Goal: Task Accomplishment & Management: Use online tool/utility

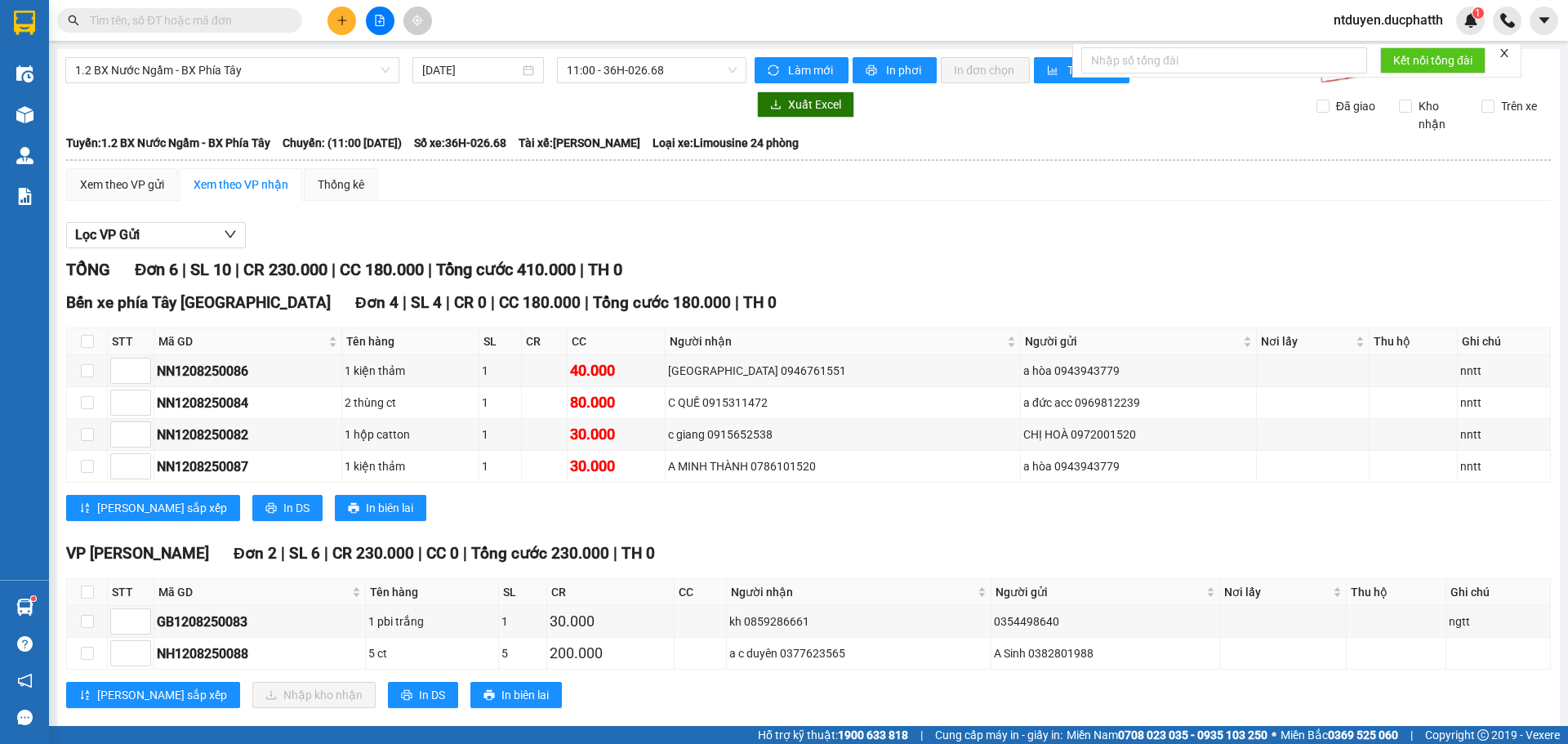
scroll to position [28, 0]
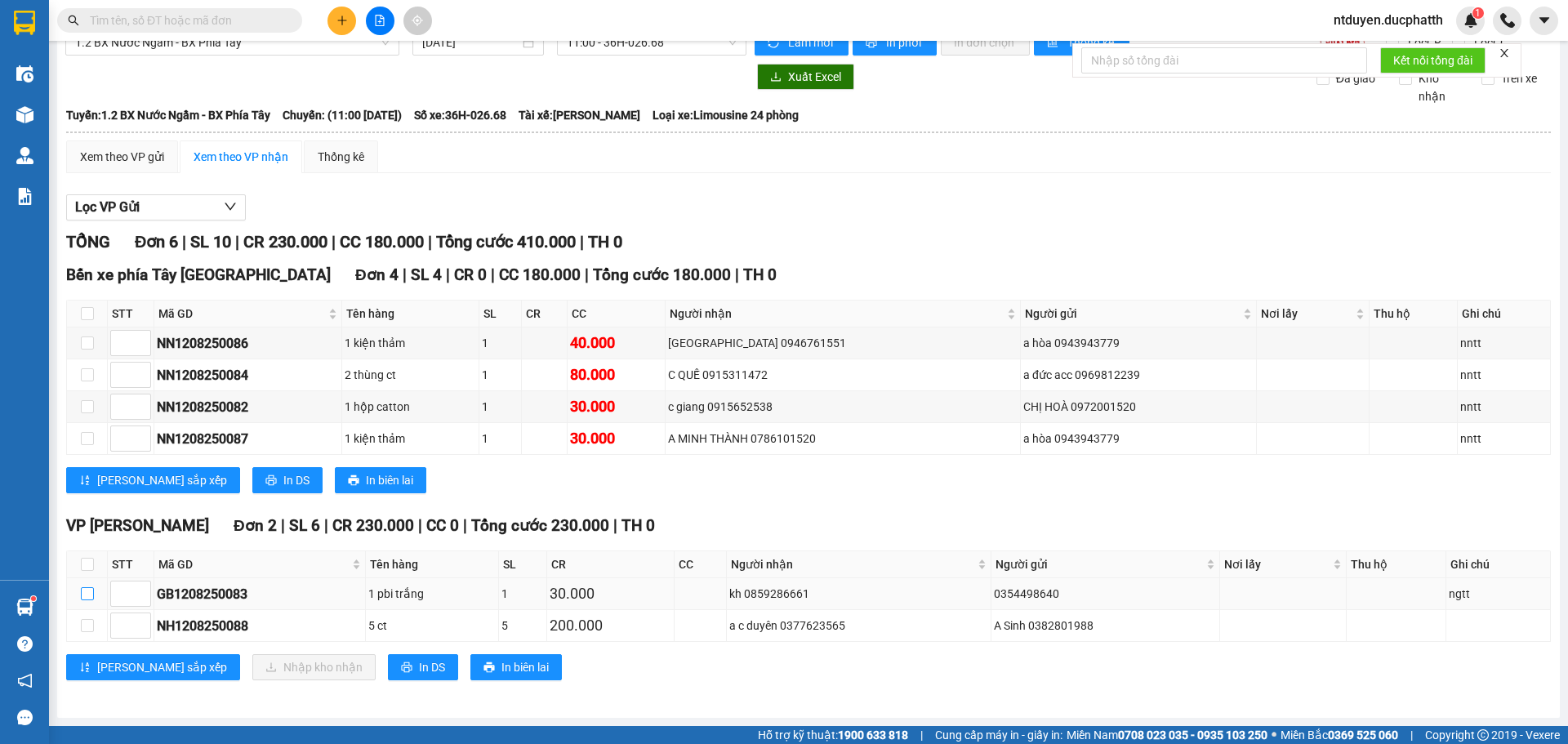
click at [87, 596] on input "checkbox" at bounding box center [87, 593] width 13 height 13
checkbox input "true"
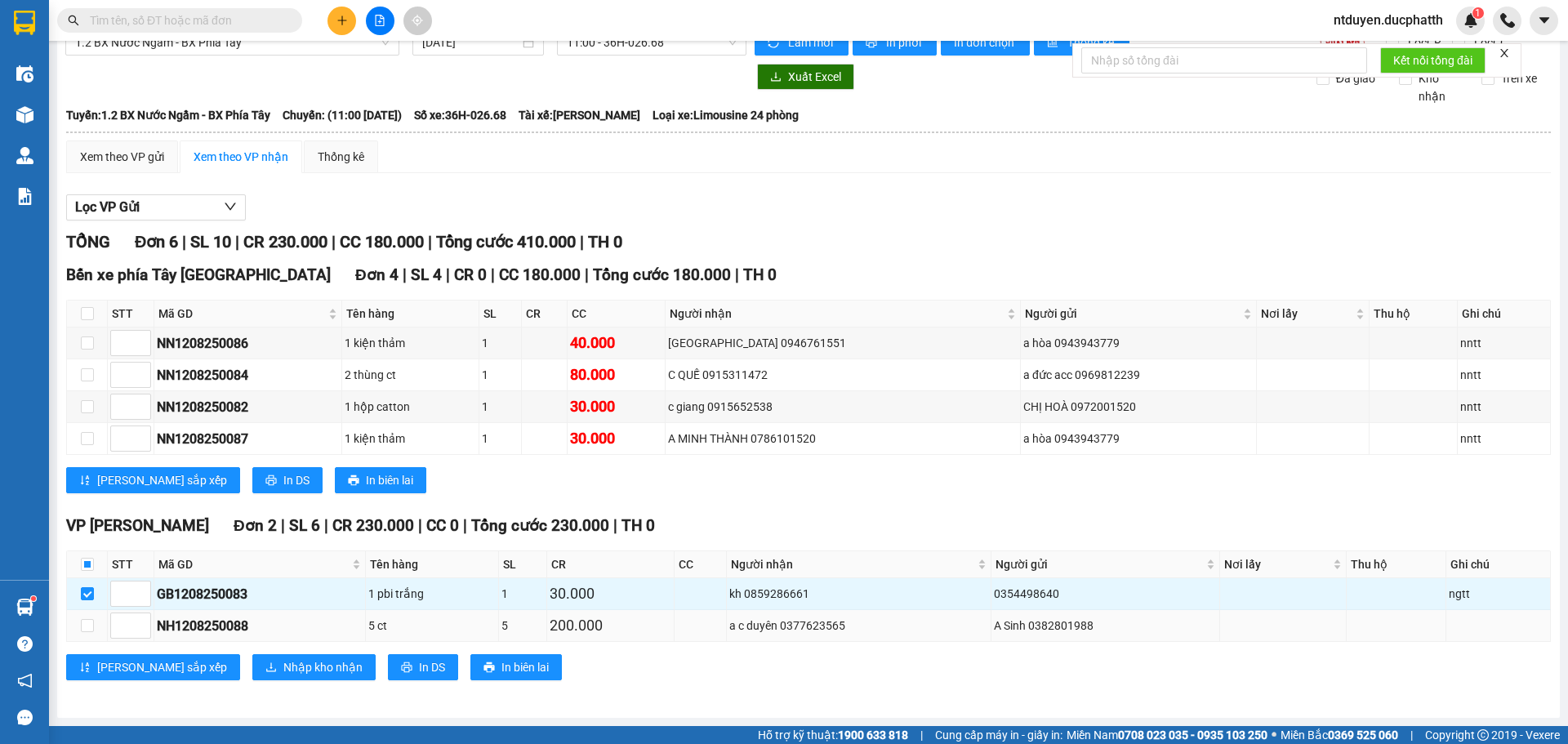
click at [78, 625] on td at bounding box center [87, 625] width 40 height 32
click at [86, 628] on input "checkbox" at bounding box center [87, 625] width 13 height 13
checkbox input "true"
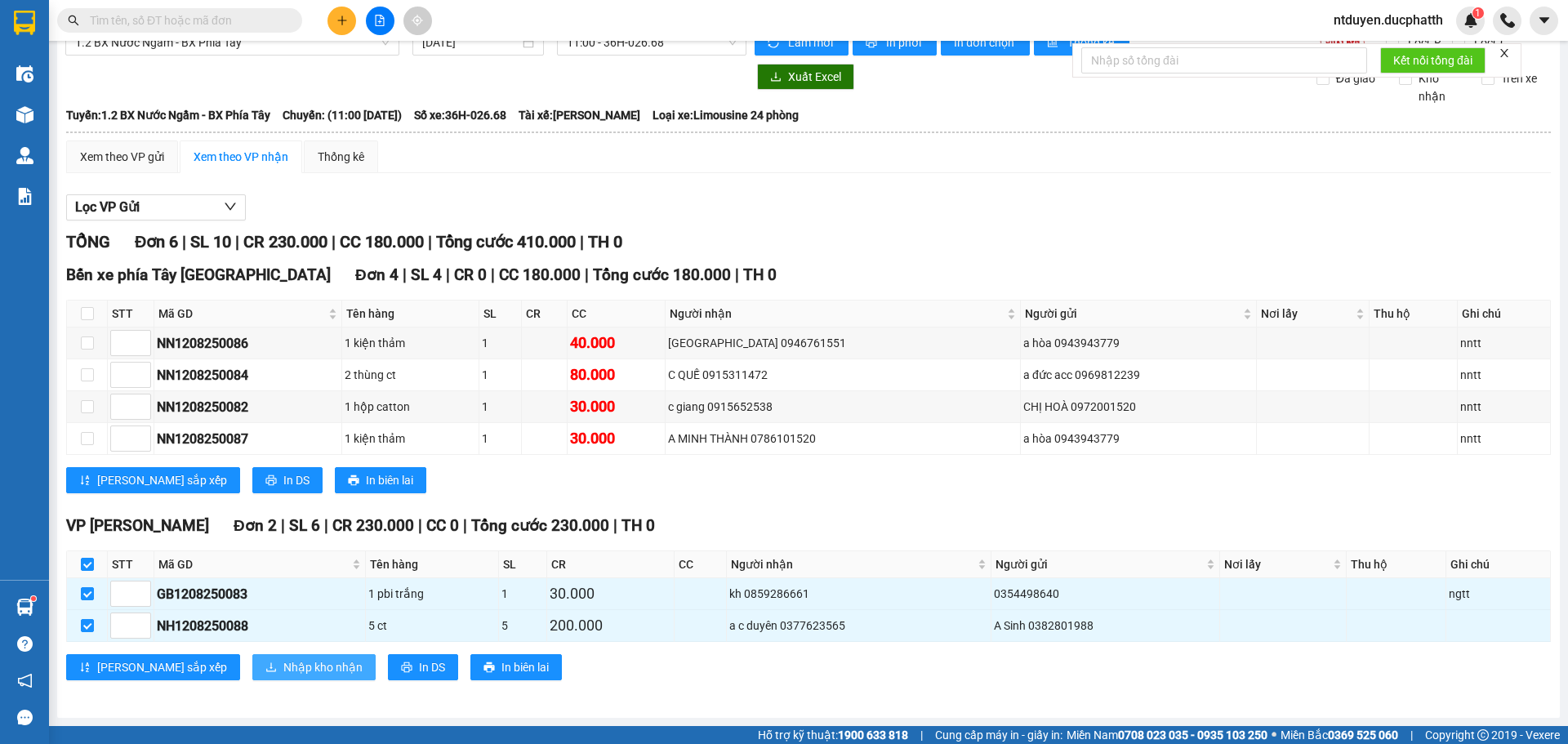
click at [284, 676] on span "Nhập kho nhận" at bounding box center [323, 667] width 79 height 18
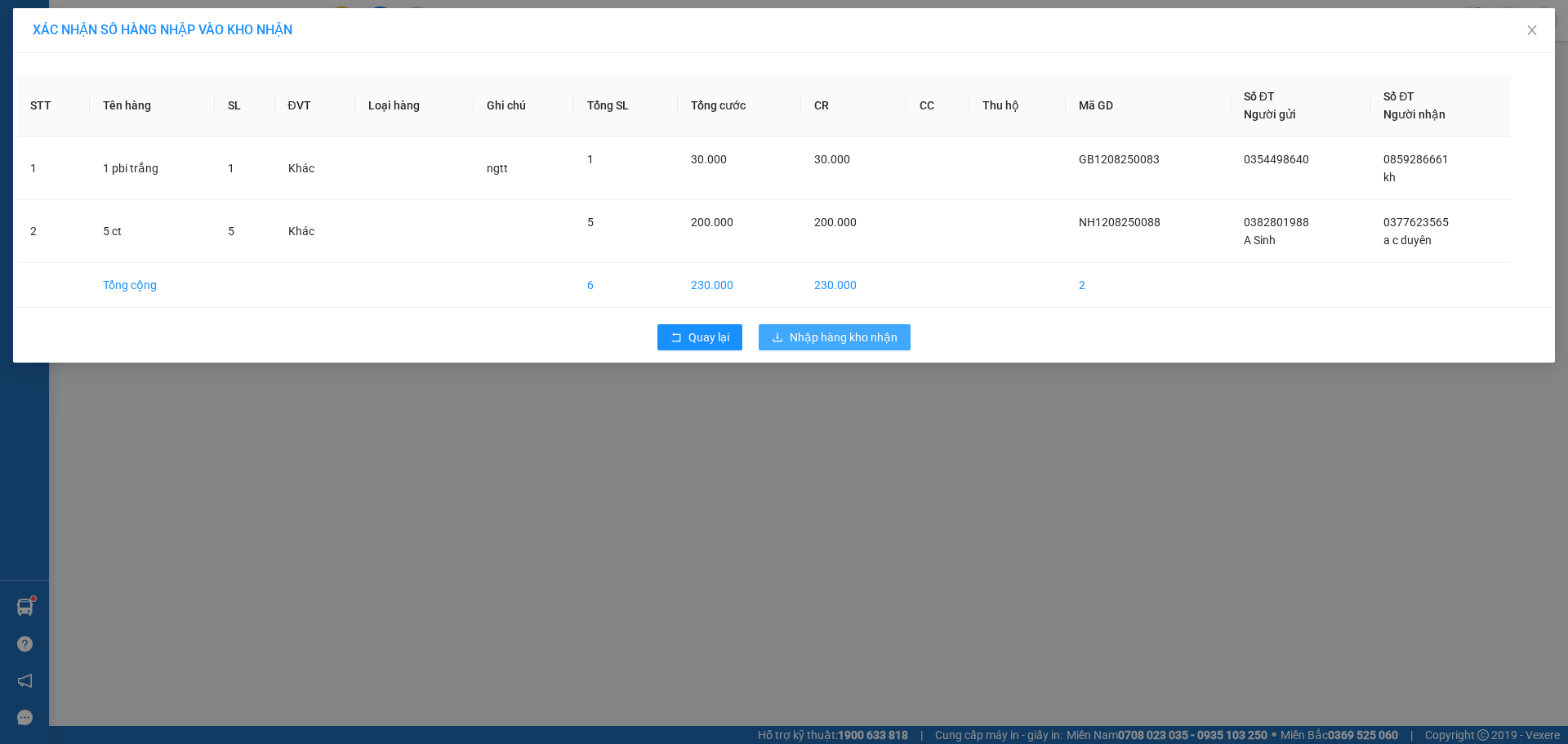
click at [880, 350] on button "Nhập hàng kho nhận" at bounding box center [835, 337] width 152 height 26
click at [869, 343] on span "Nhập hàng kho nhận" at bounding box center [843, 337] width 108 height 18
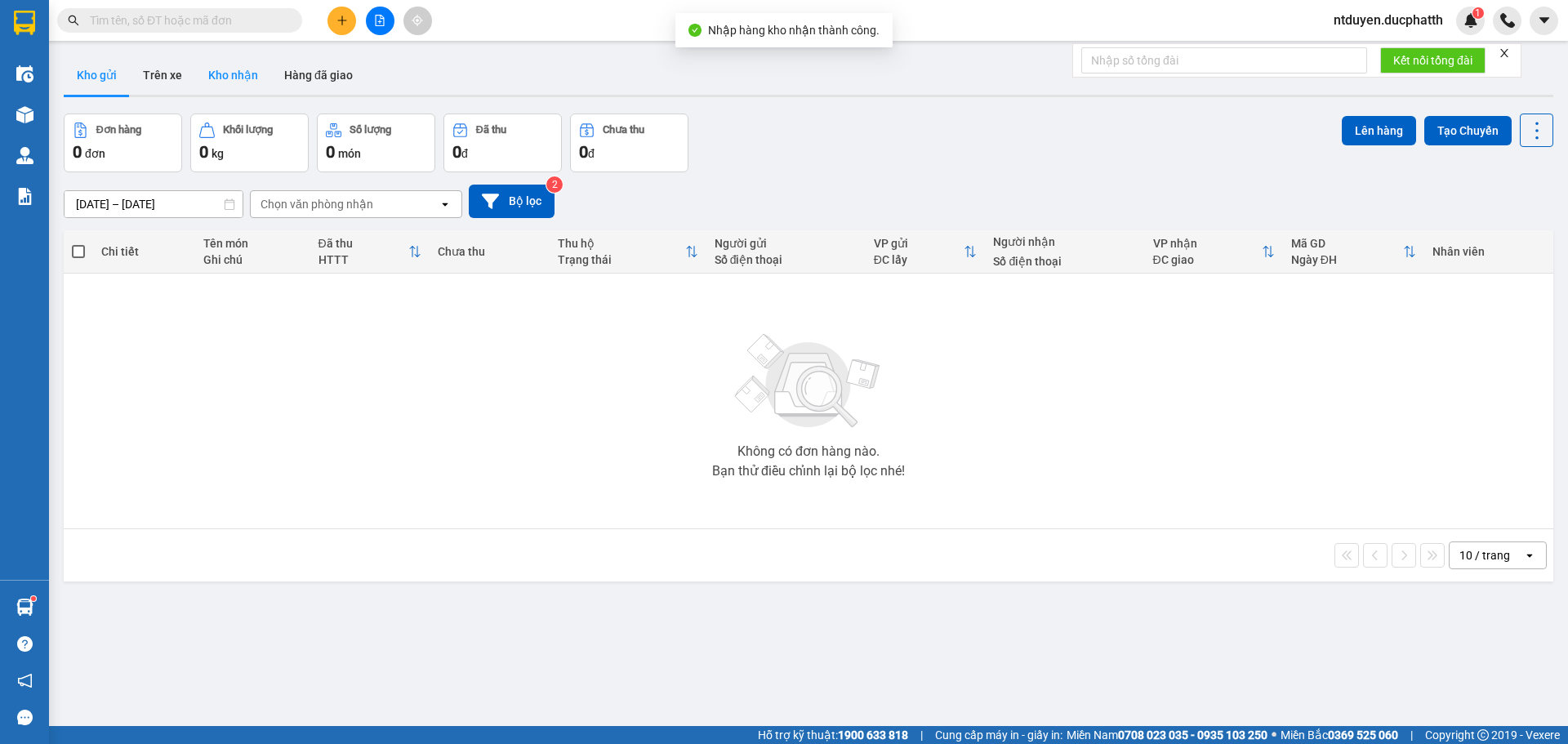
click at [203, 83] on button "Kho nhận" at bounding box center [233, 75] width 76 height 40
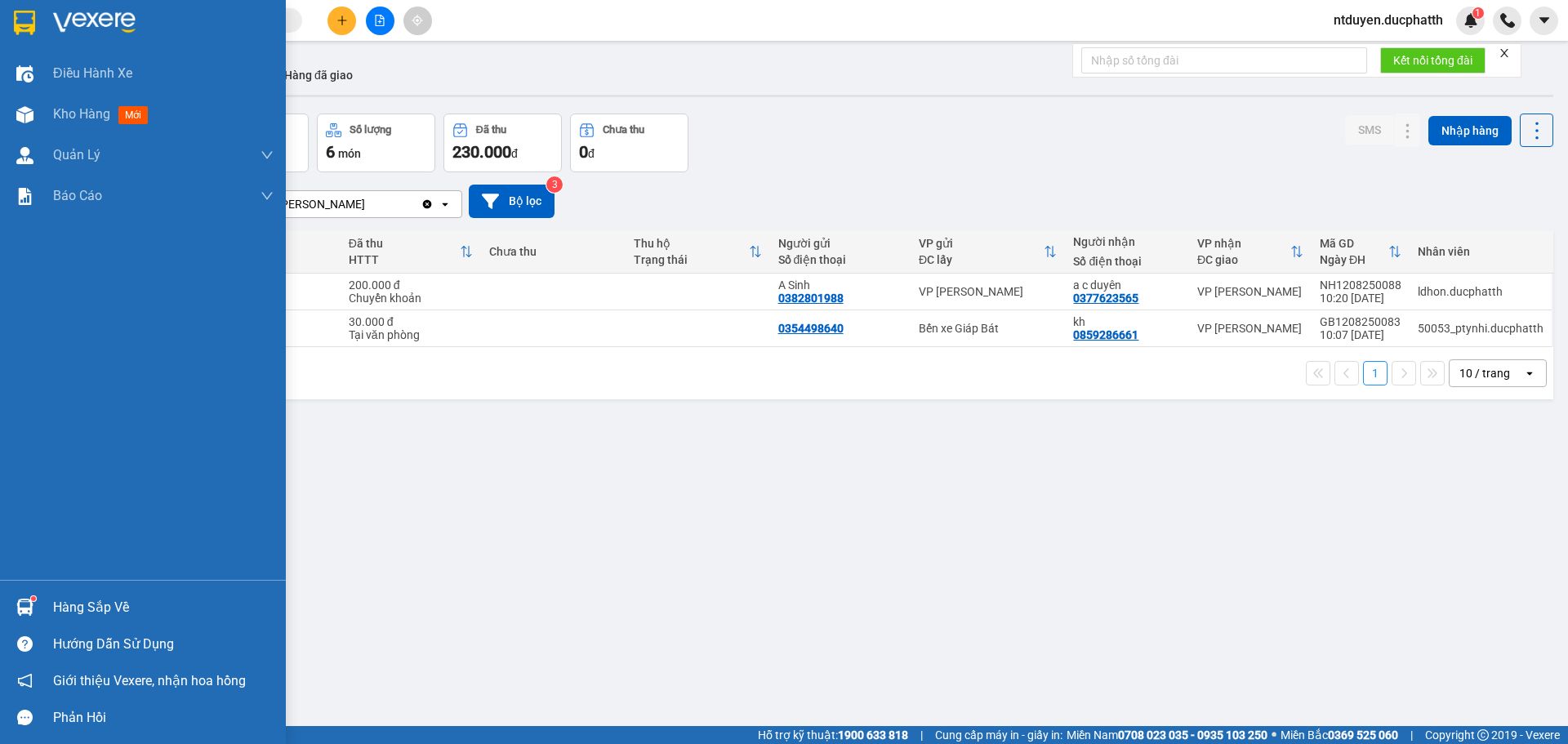
click at [34, 604] on div at bounding box center [25, 607] width 29 height 29
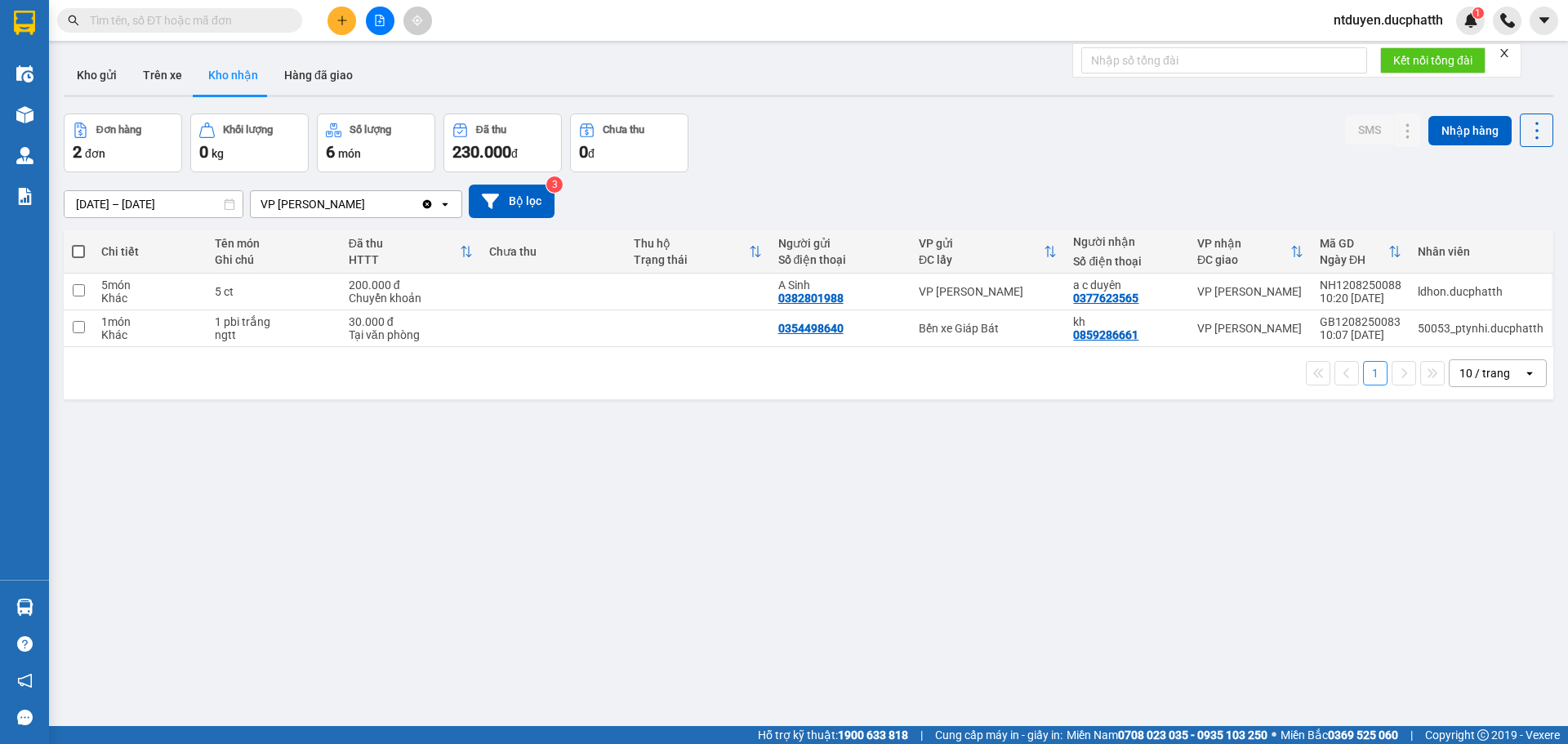
drag, startPoint x: 571, startPoint y: 493, endPoint x: 446, endPoint y: 330, distance: 205.4
click at [570, 492] on section "Kết quả tìm kiếm ( 0 ) Bộ lọc No Data ntduyen.ducphatth 1 Điều hành xe Kho hàng…" at bounding box center [784, 372] width 1568 height 744
click at [364, 287] on div "200.000 đ" at bounding box center [410, 285] width 124 height 13
checkbox input "true"
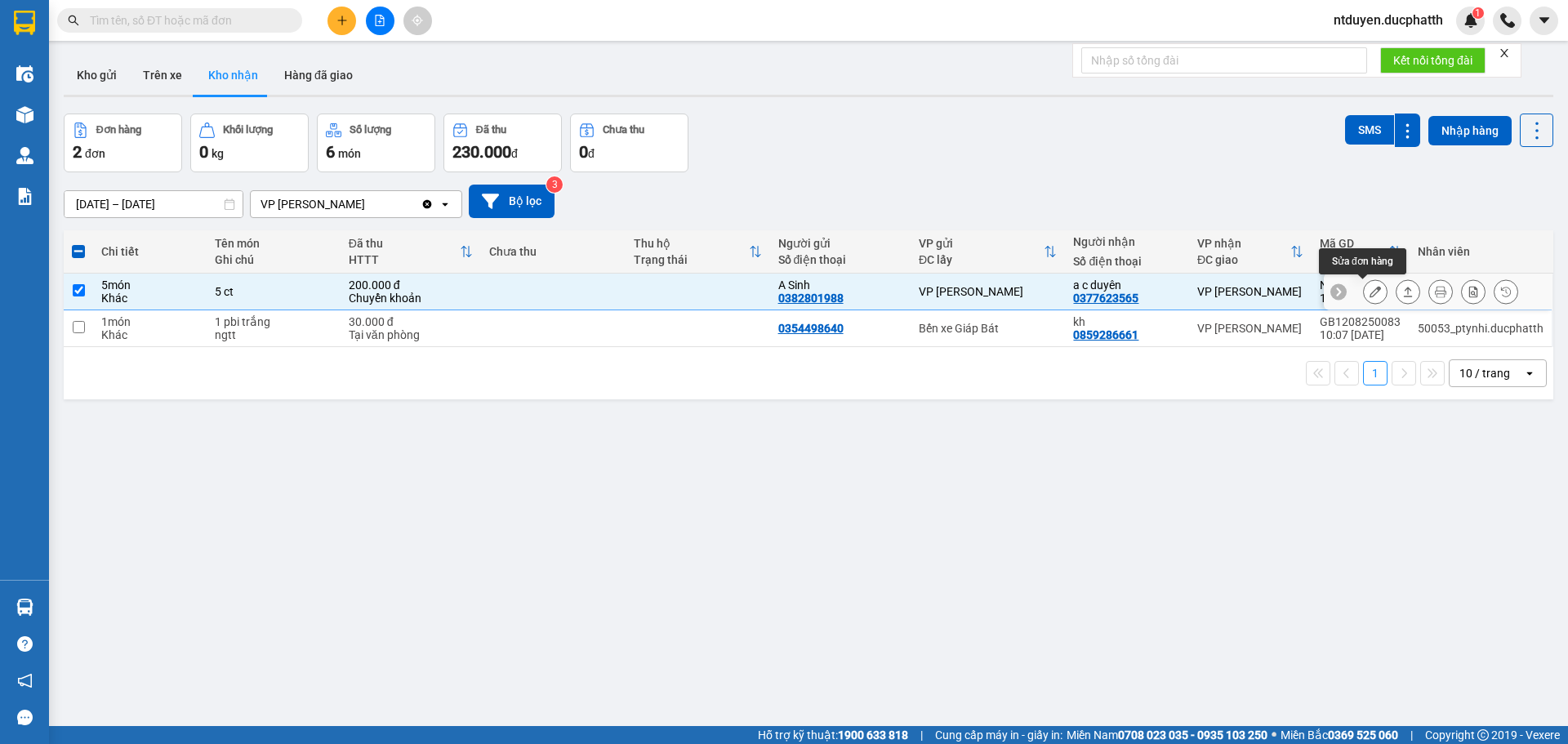
click at [1369, 287] on icon at bounding box center [1375, 291] width 11 height 11
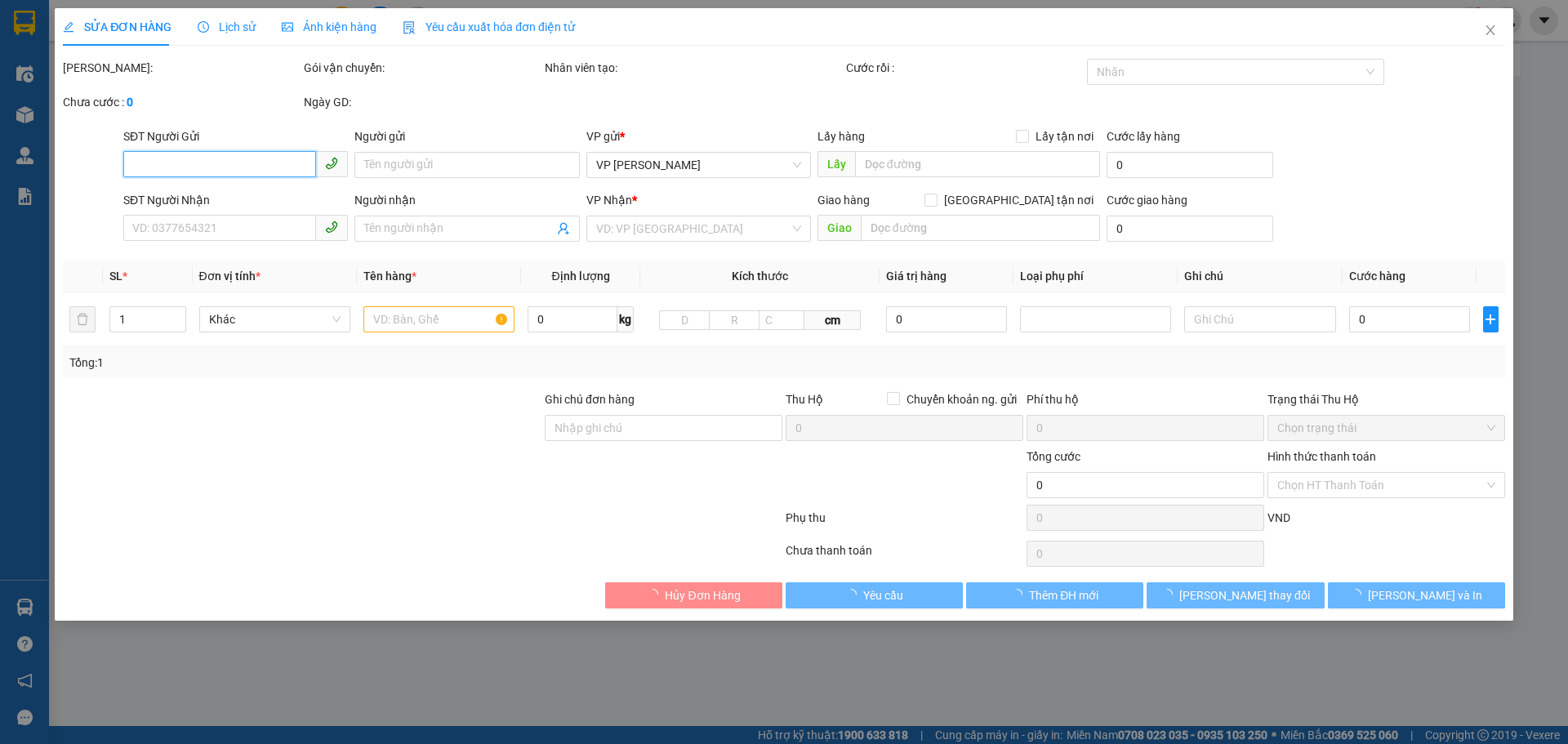
type input "0382801988"
type input "A Sinh"
type input "0377623565"
type input "a c duyên"
type input "ck 12/8 10:20 pham van sinh vtb cty"
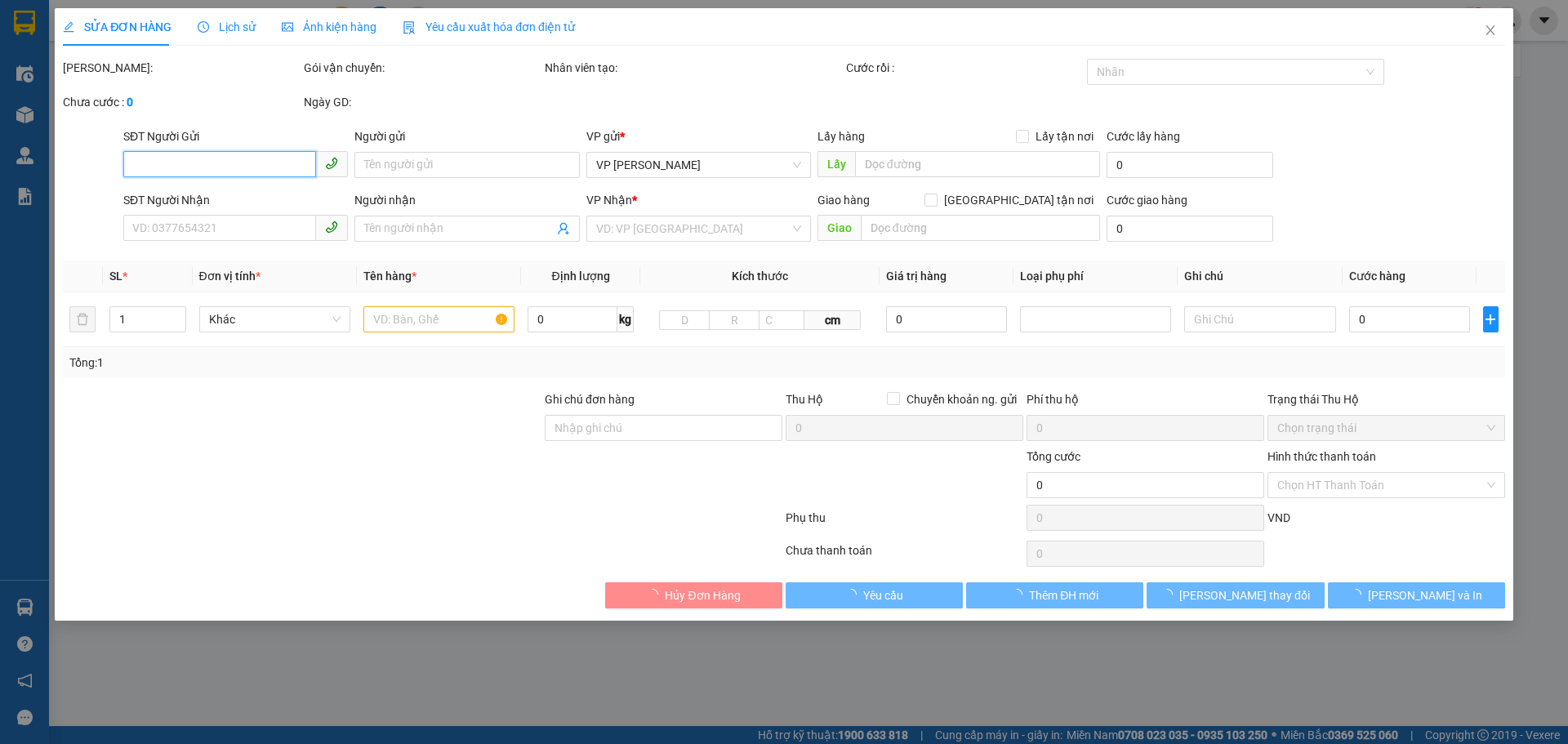
type input "200.000"
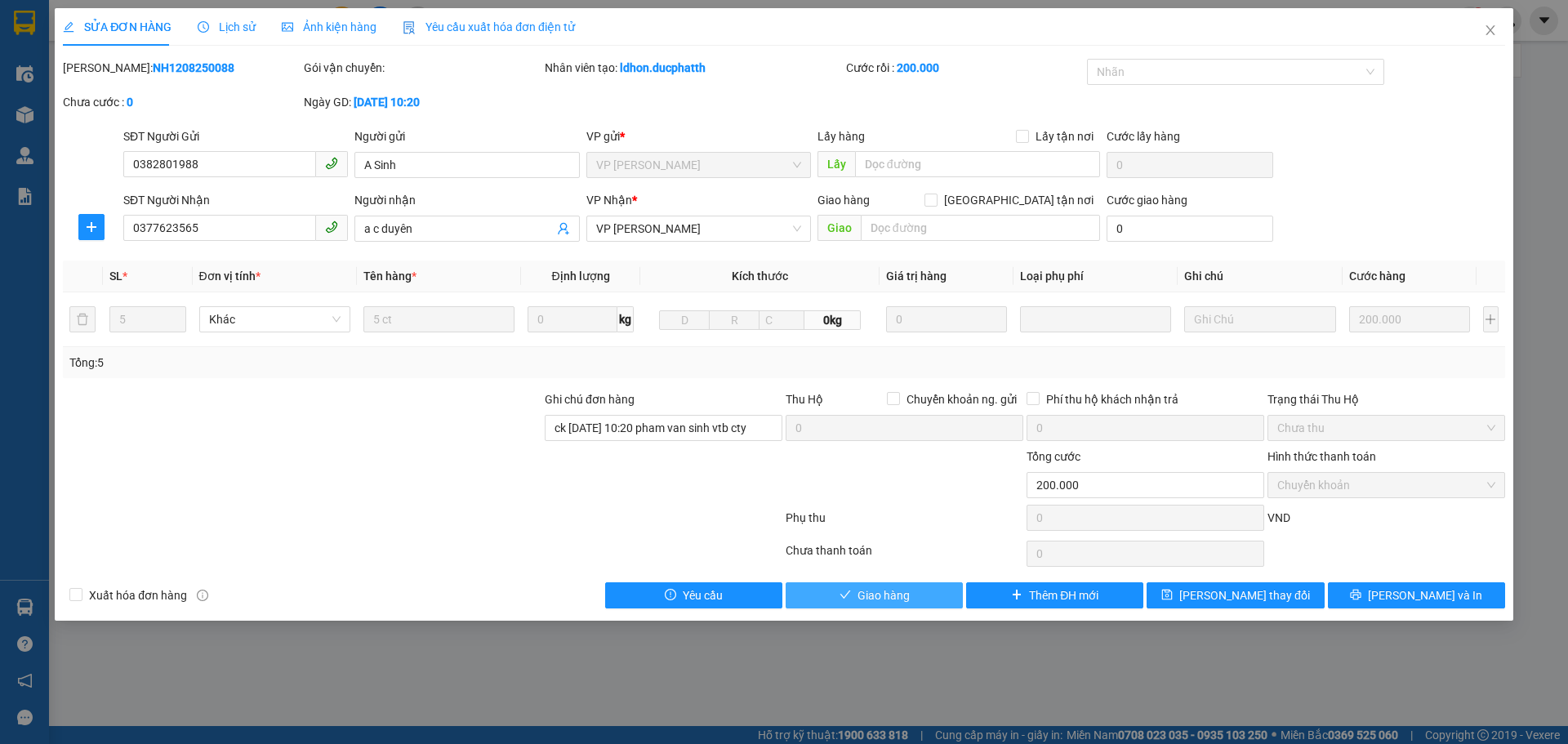
click at [857, 596] on span "Giao hàng" at bounding box center [883, 595] width 52 height 18
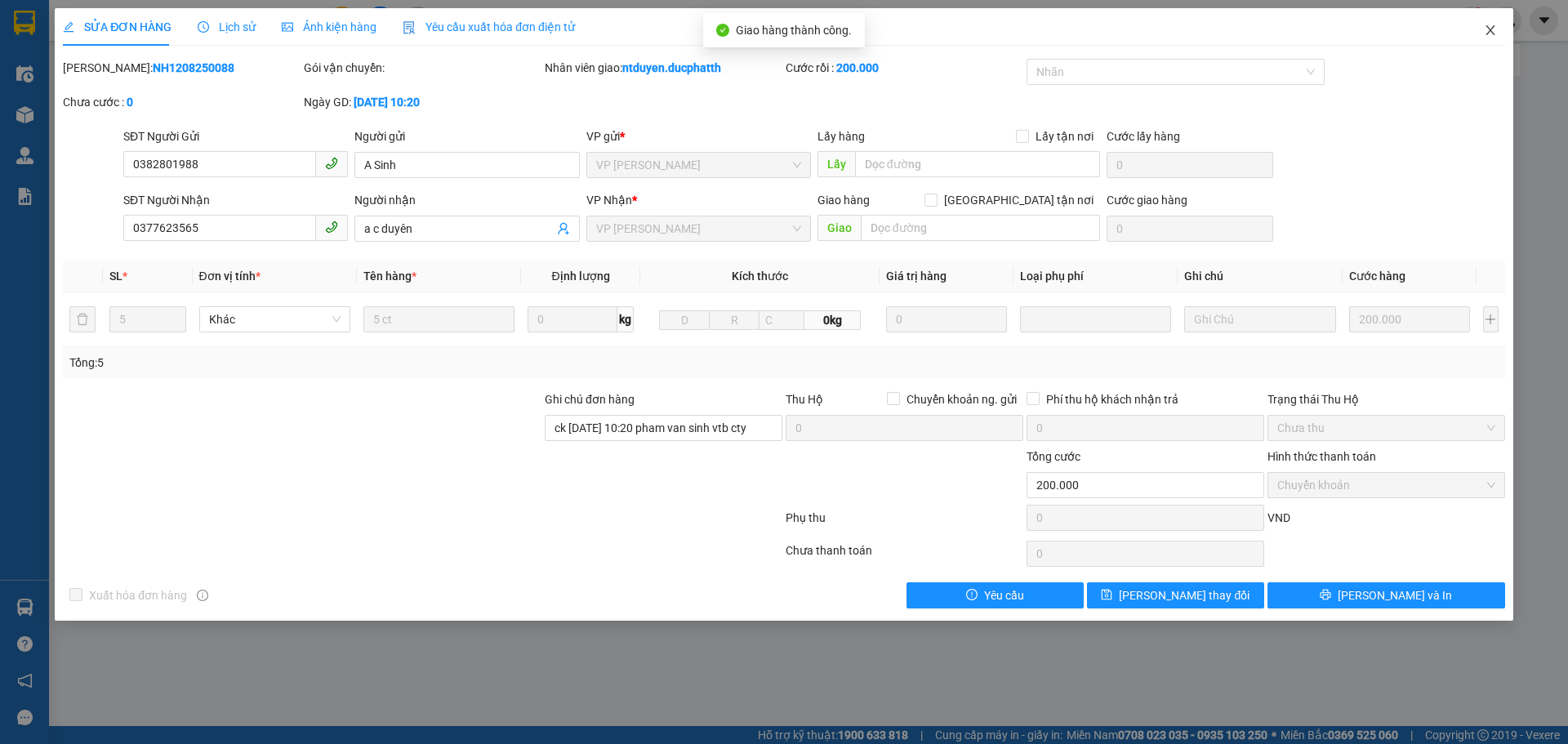
click at [1485, 35] on icon "close" at bounding box center [1490, 30] width 13 height 13
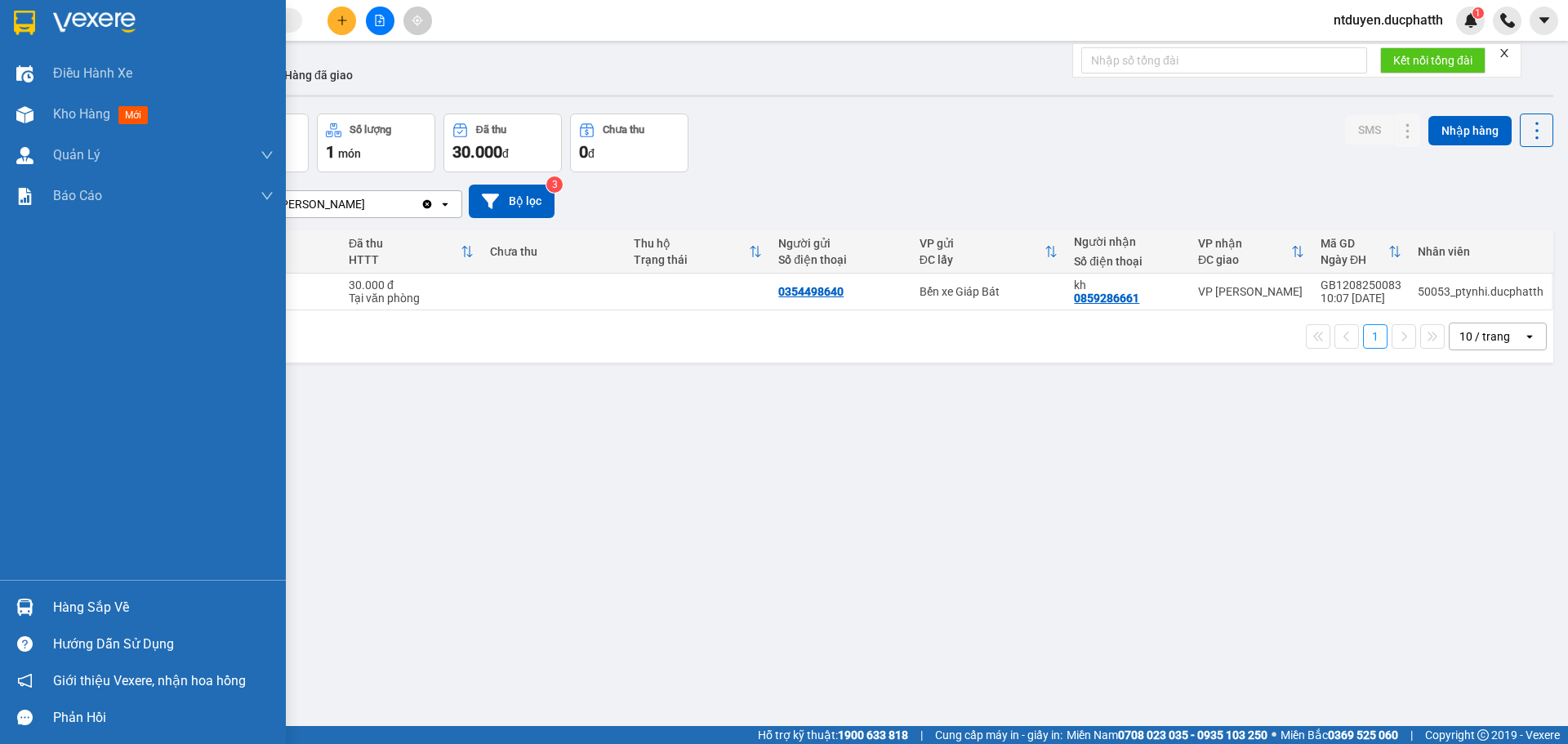
click at [35, 619] on div at bounding box center [25, 607] width 29 height 29
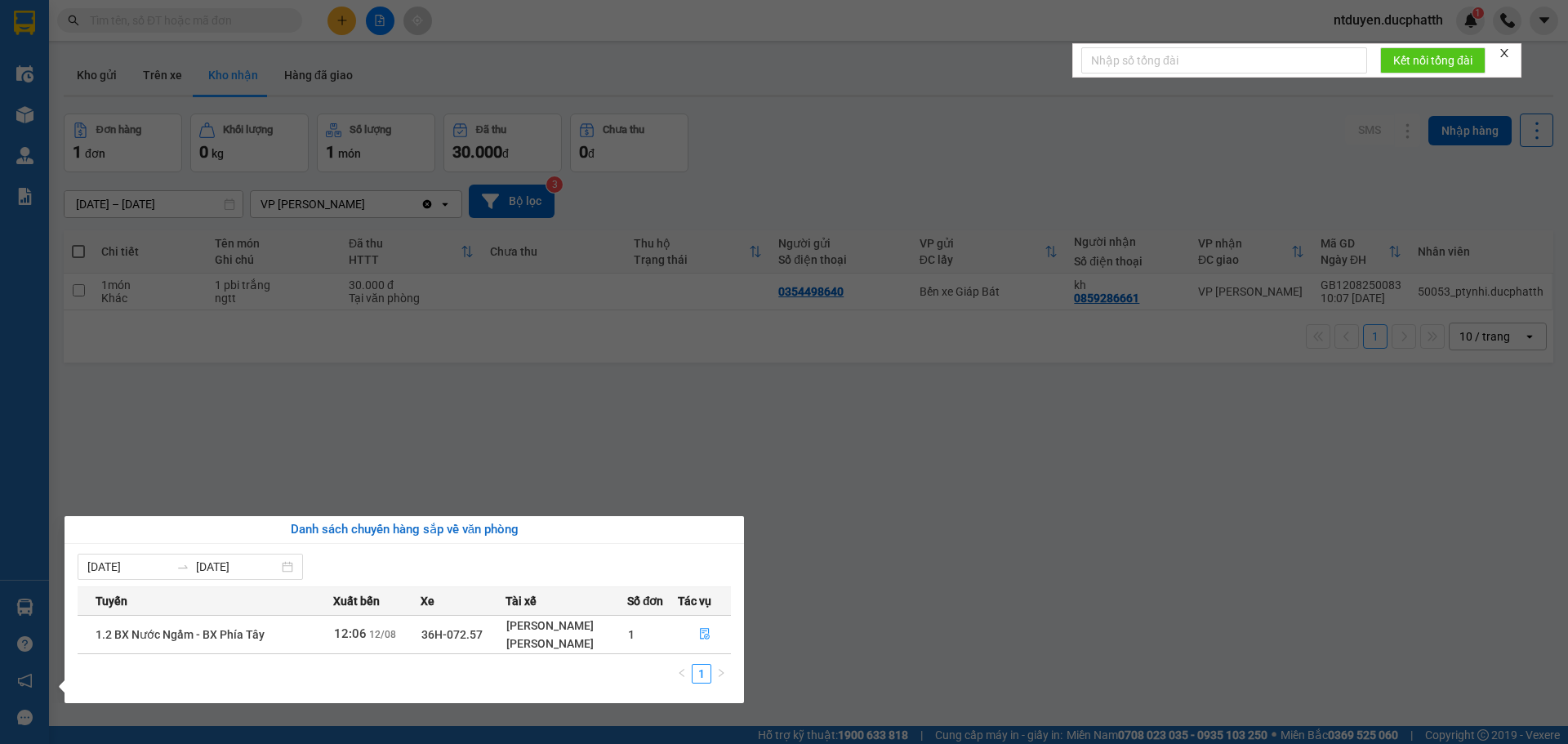
click at [1192, 596] on section "Kết quả tìm kiếm ( 0 ) Bộ lọc No Data ntduyen.ducphatth 1 Điều hành xe Kho hàng…" at bounding box center [784, 372] width 1568 height 744
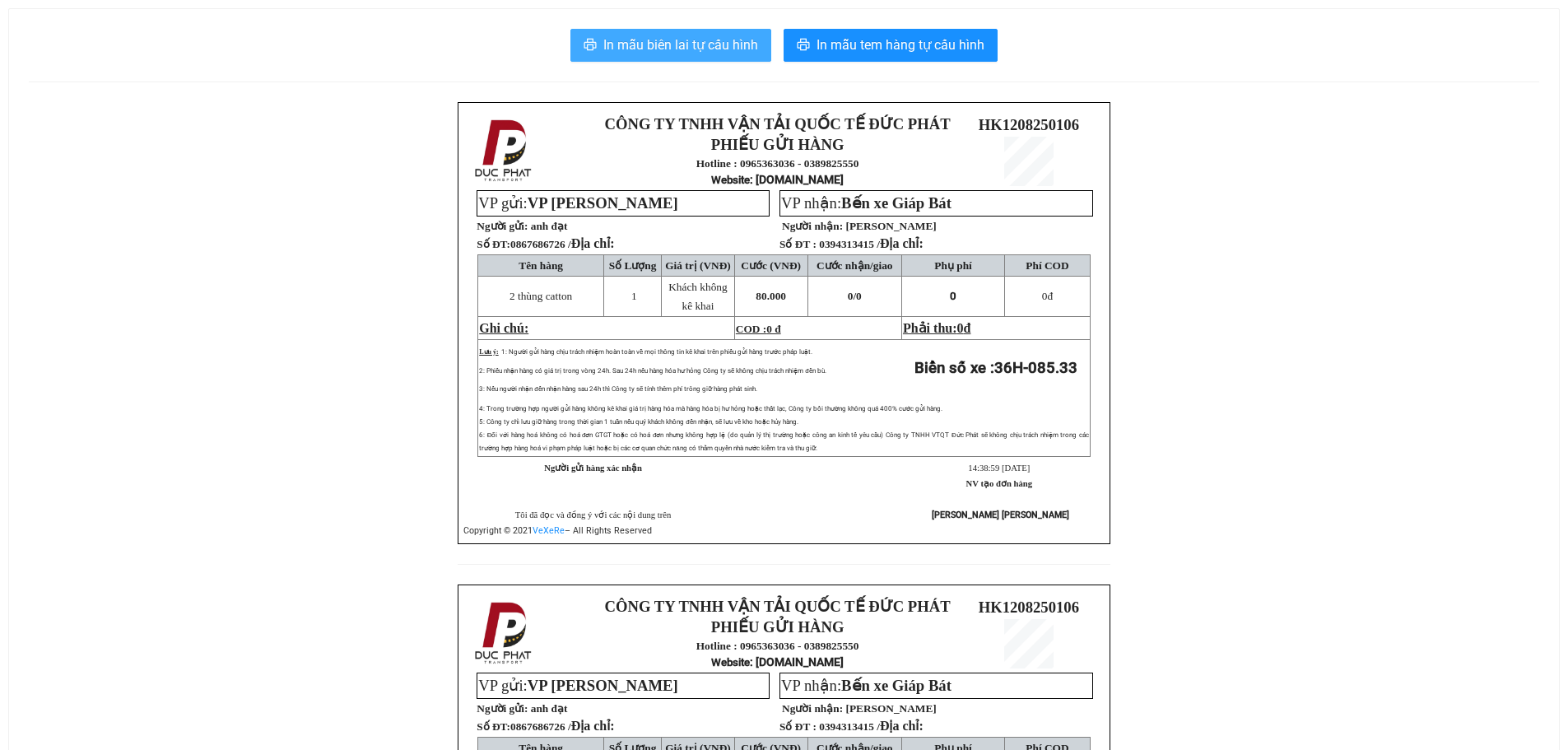
click at [686, 39] on span "In mẫu biên lai tự cấu hình" at bounding box center [680, 44] width 155 height 20
click at [714, 44] on span "In mẫu biên lai tự cấu hình" at bounding box center [680, 44] width 155 height 20
click at [648, 50] on span "In mẫu biên lai tự cấu hình" at bounding box center [680, 44] width 155 height 20
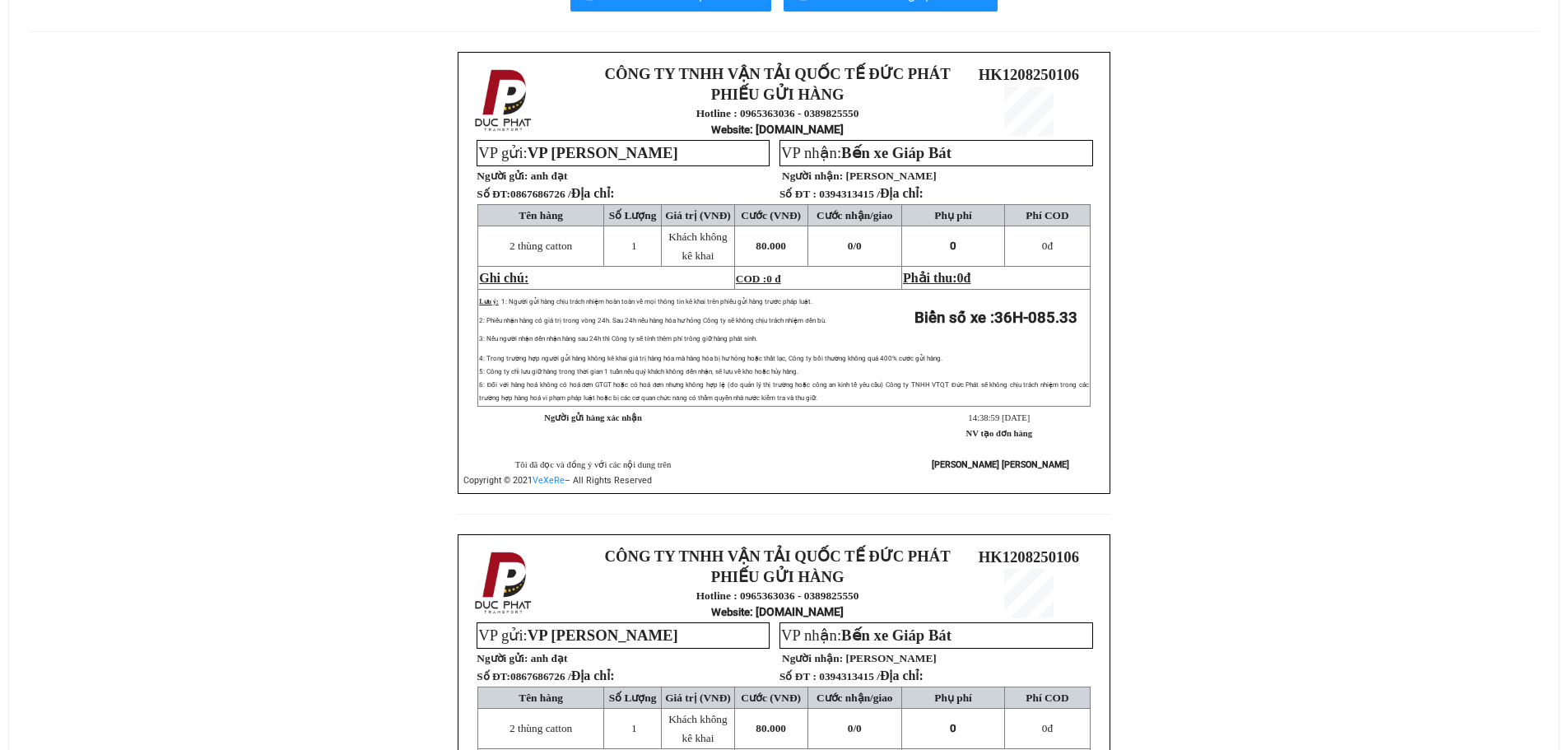
scroll to position [165, 0]
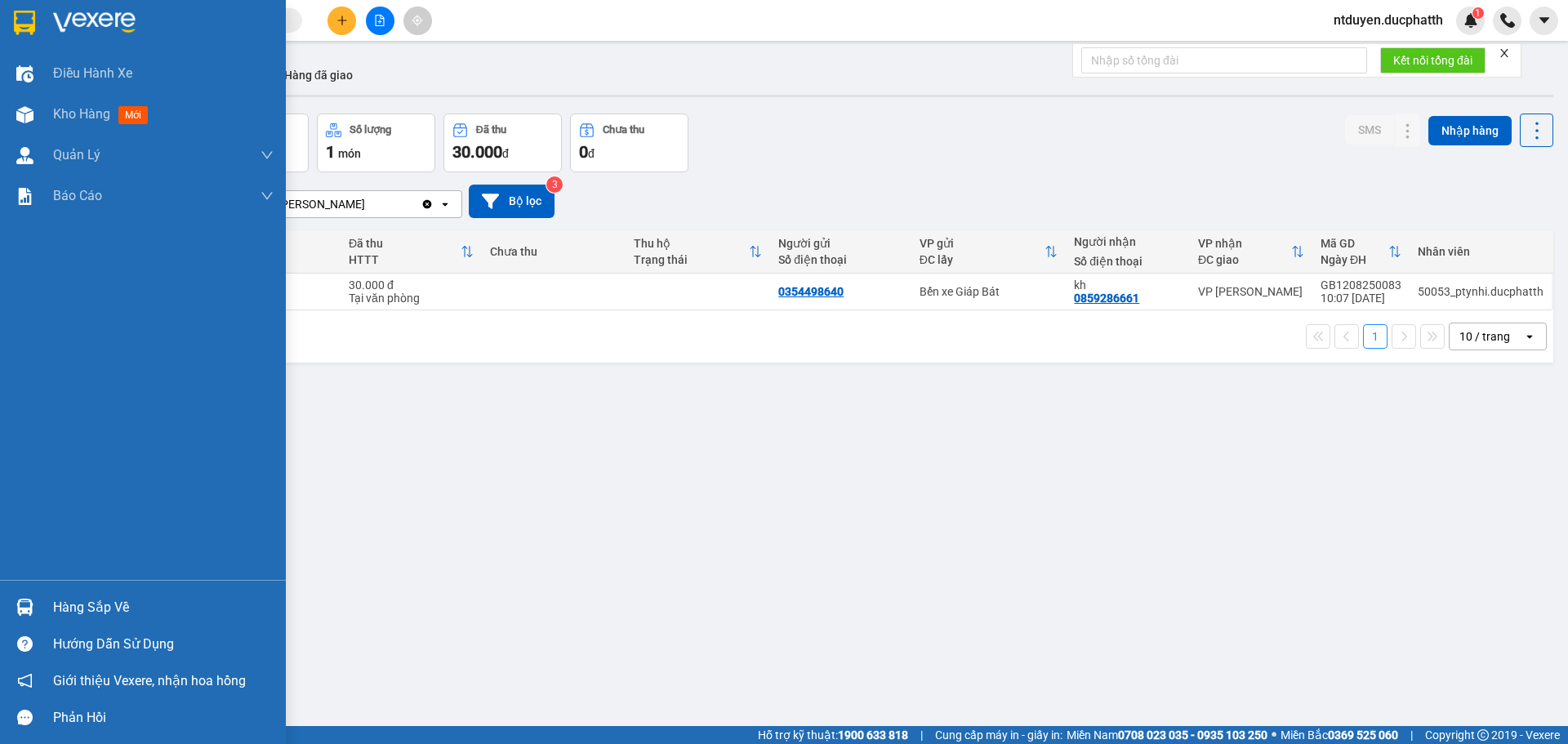
click at [99, 618] on div "Hàng sắp về" at bounding box center [163, 608] width 220 height 25
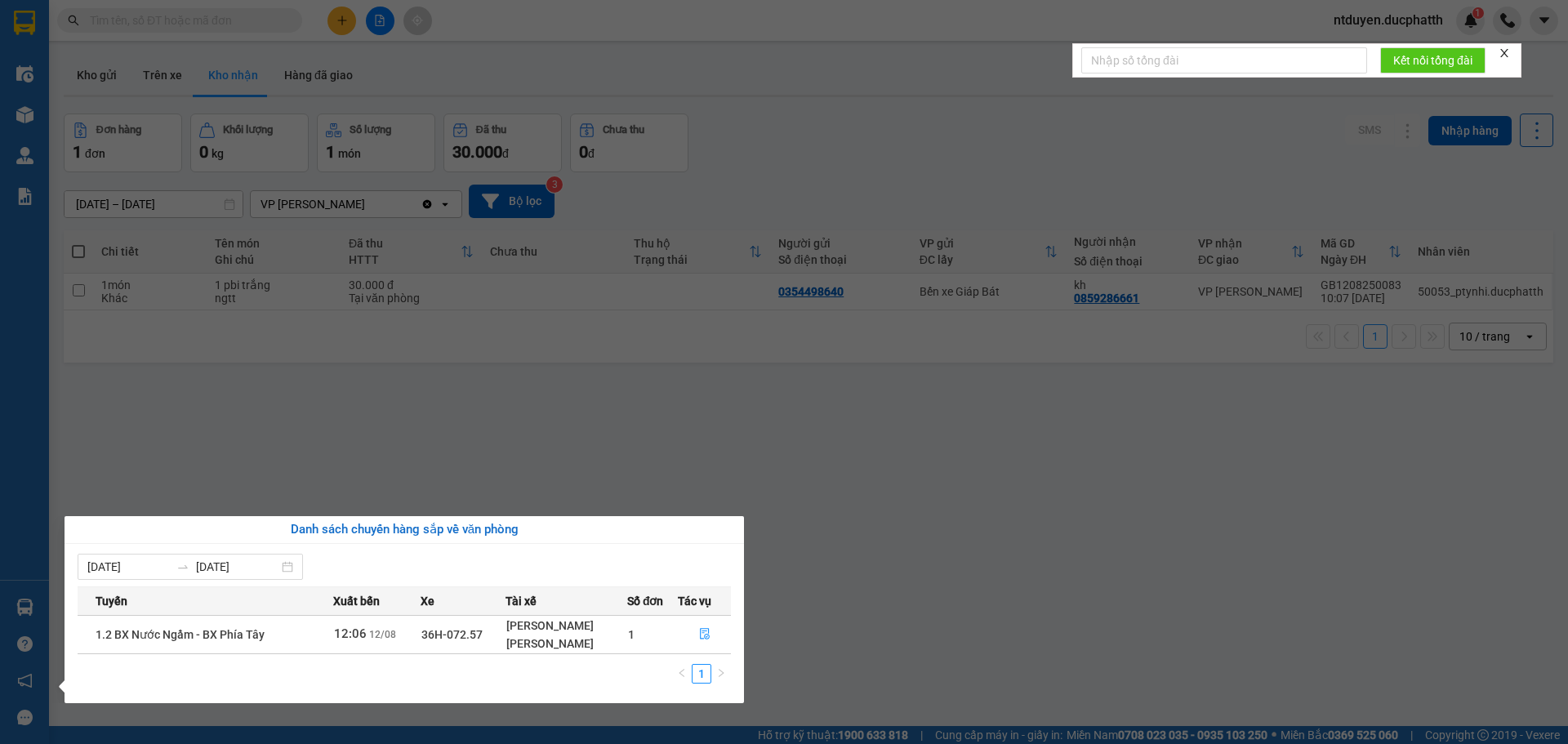
drag, startPoint x: 575, startPoint y: 421, endPoint x: 567, endPoint y: 443, distance: 23.4
click at [569, 444] on section "Kết quả tìm kiếm ( 0 ) Bộ lọc No Data ntduyen.ducphatth 1 Điều hành xe Kho hàng…" at bounding box center [784, 372] width 1568 height 744
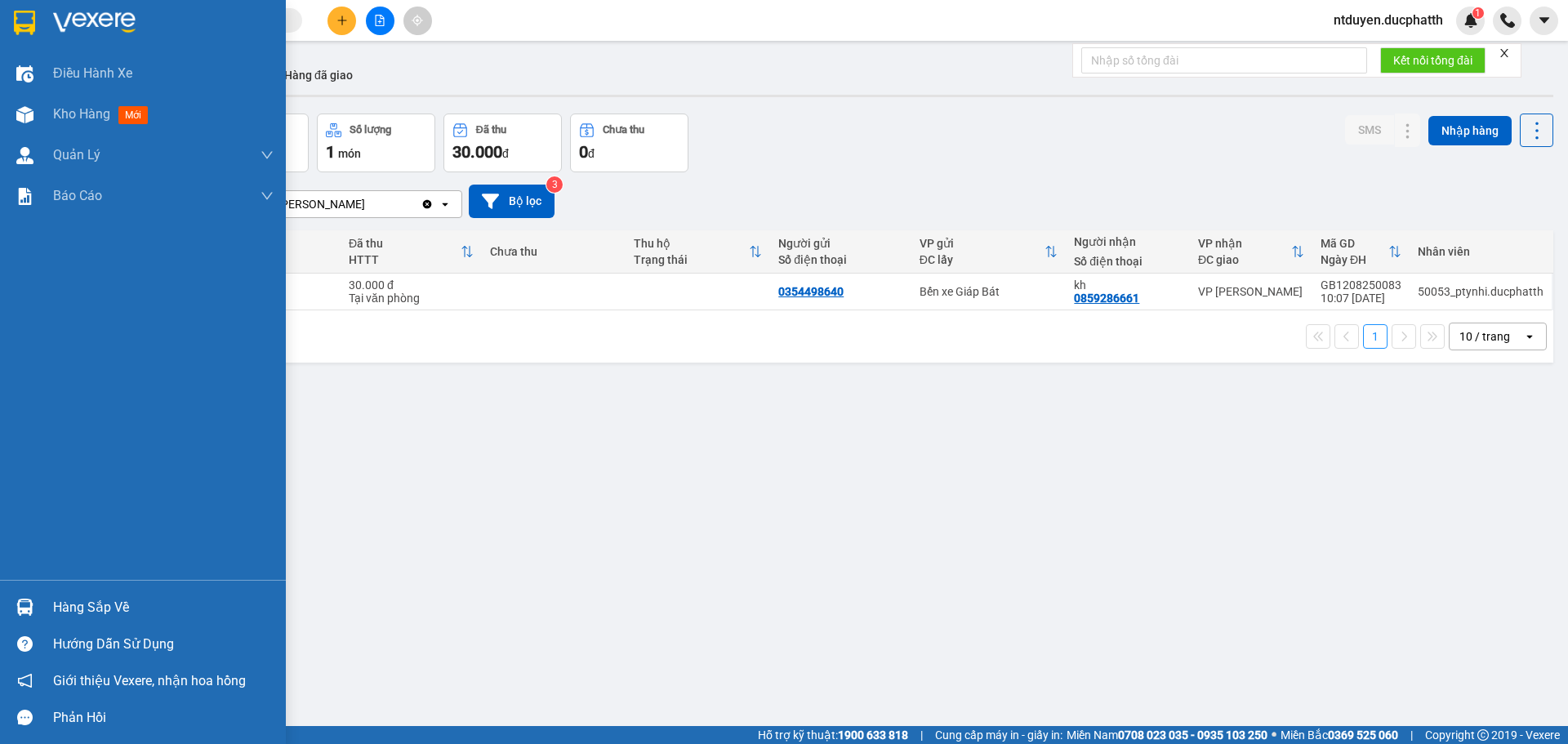
click at [37, 612] on div at bounding box center [25, 607] width 29 height 29
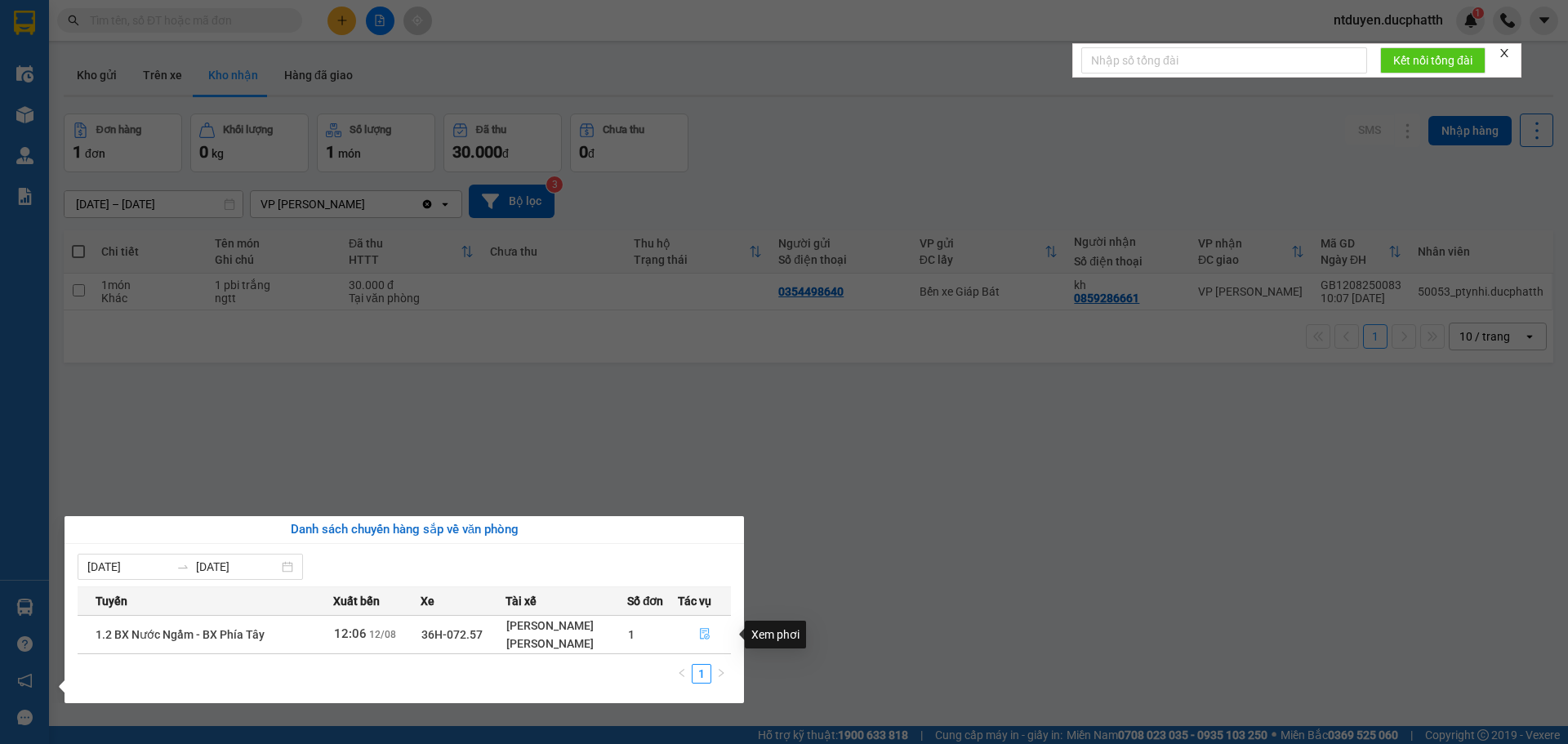
click at [702, 635] on icon "file-done" at bounding box center [705, 633] width 11 height 11
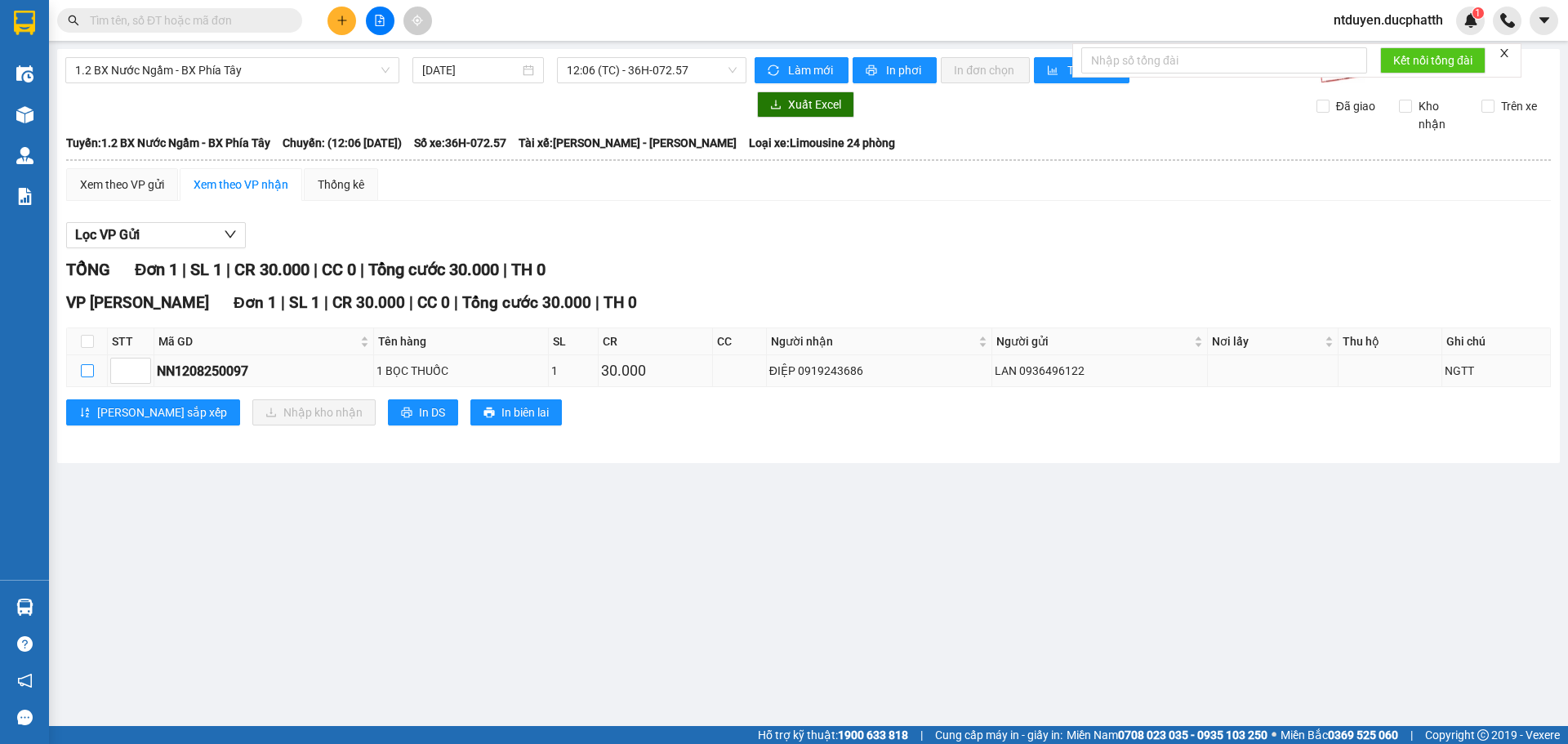
click at [86, 372] on input "checkbox" at bounding box center [87, 371] width 13 height 13
checkbox input "true"
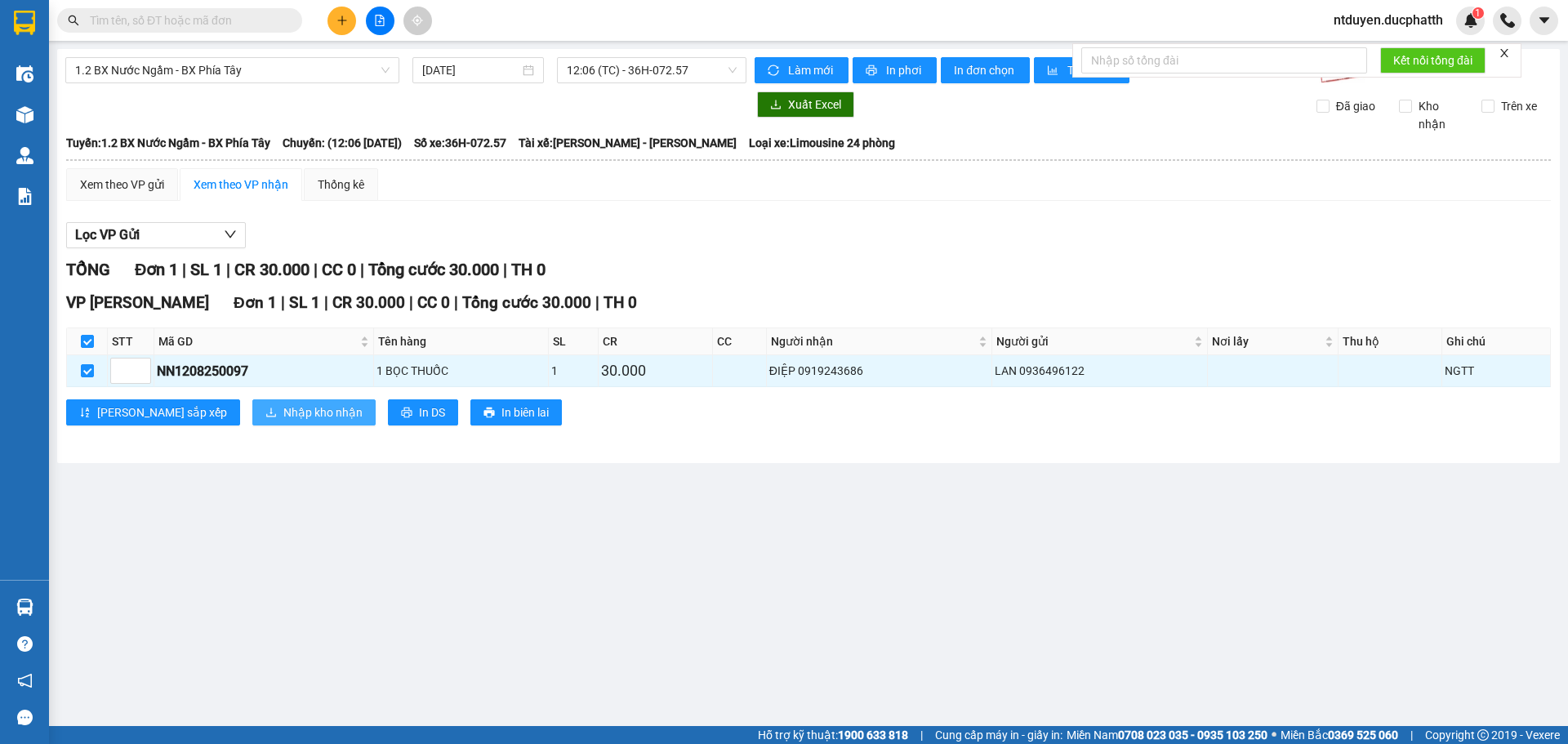
click at [284, 414] on span "Nhập kho nhận" at bounding box center [323, 412] width 79 height 18
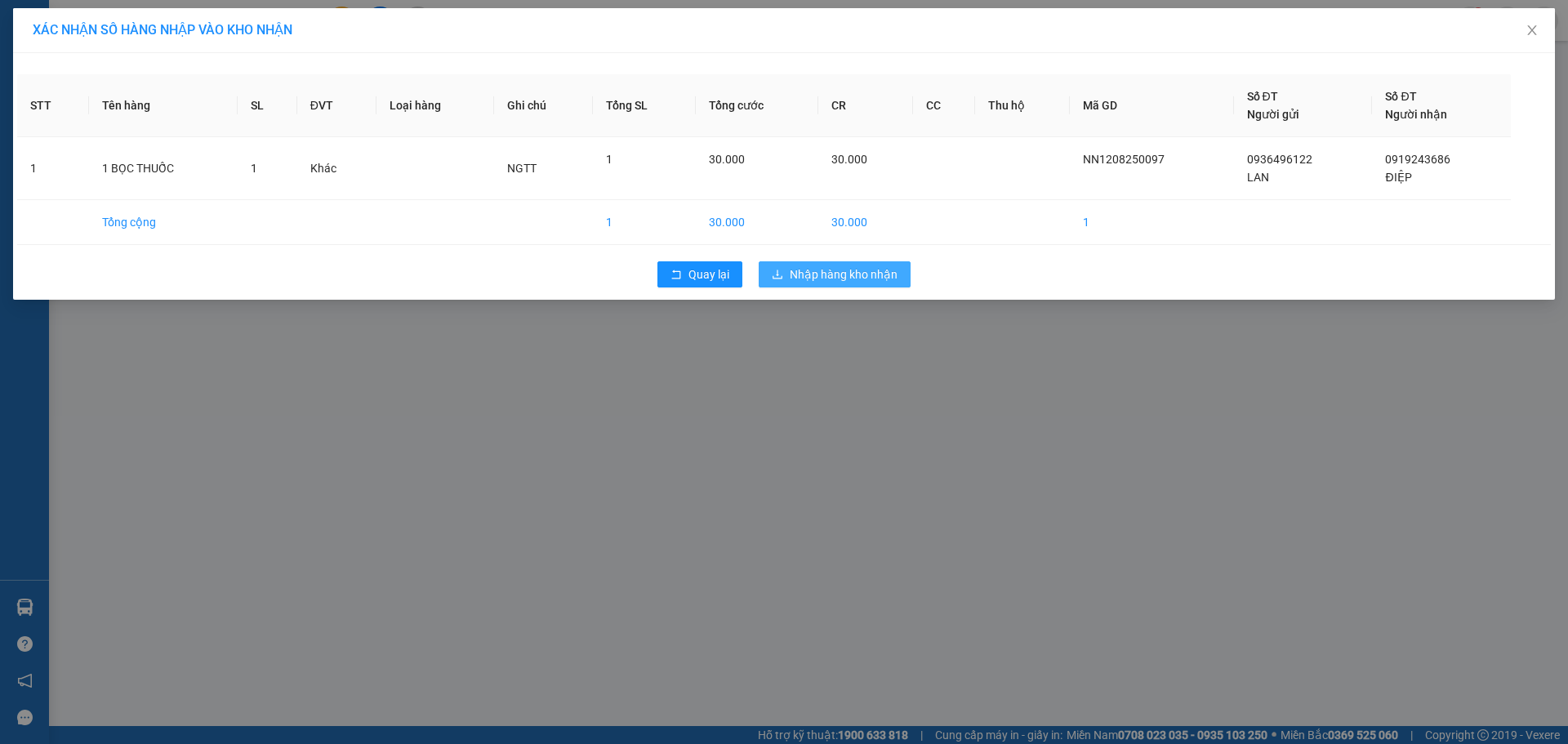
click at [788, 278] on button "Nhập hàng kho nhận" at bounding box center [835, 274] width 152 height 26
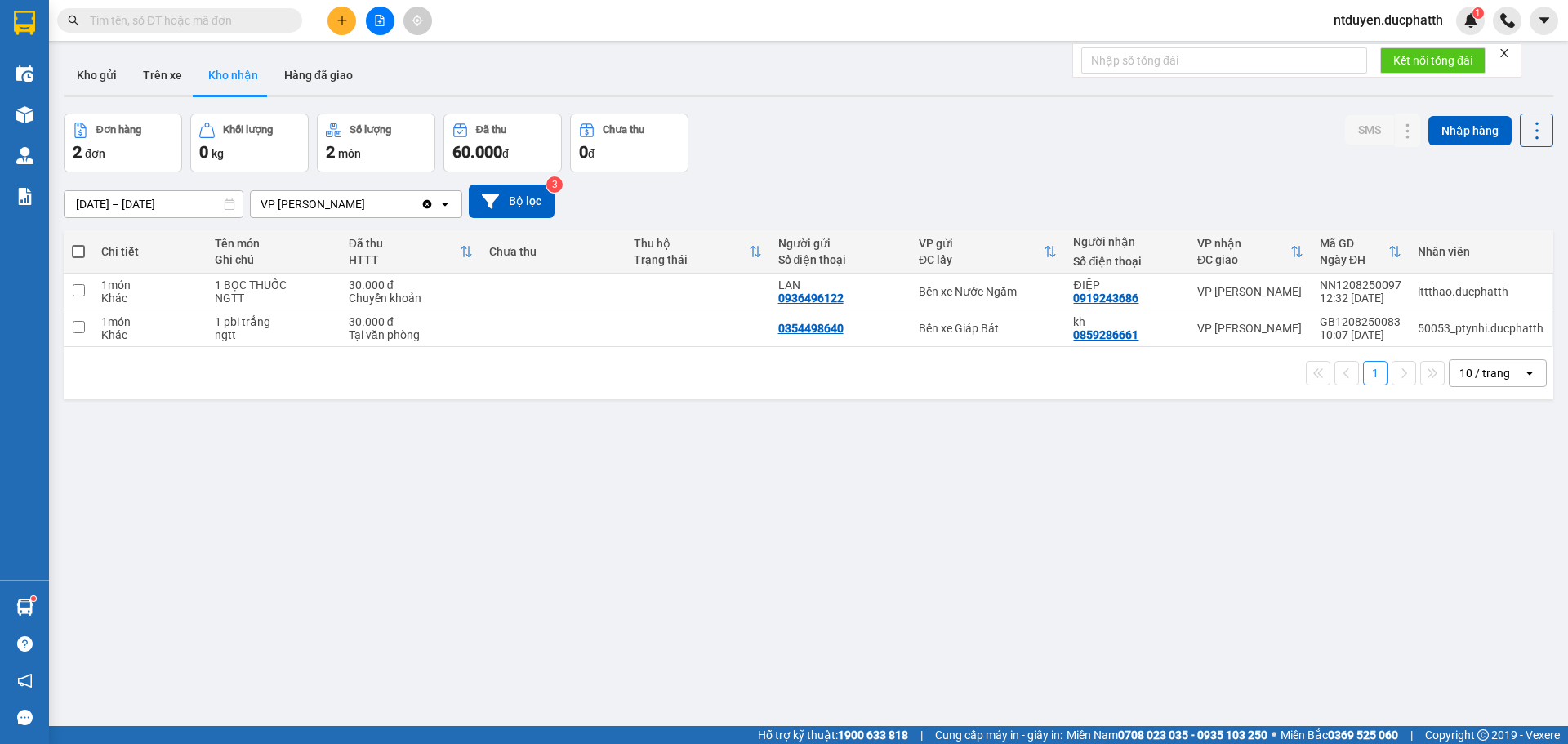
click at [910, 480] on div "ver 1.8.137 Kho gửi Trên xe Kho nhận Hàng đã giao Đơn hàng 2 đơn Khối lượng 0 k…" at bounding box center [808, 421] width 1502 height 744
click at [891, 500] on div "ver 1.8.137 Kho gửi Trên xe Kho nhận Hàng đã giao Đơn hàng 2 đơn Khối lượng 0 k…" at bounding box center [808, 421] width 1502 height 744
click at [833, 492] on div "ver 1.8.137 Kho gửi Trên xe Kho nhận Hàng đã giao Đơn hàng 2 đơn Khối lượng 0 k…" at bounding box center [808, 421] width 1502 height 744
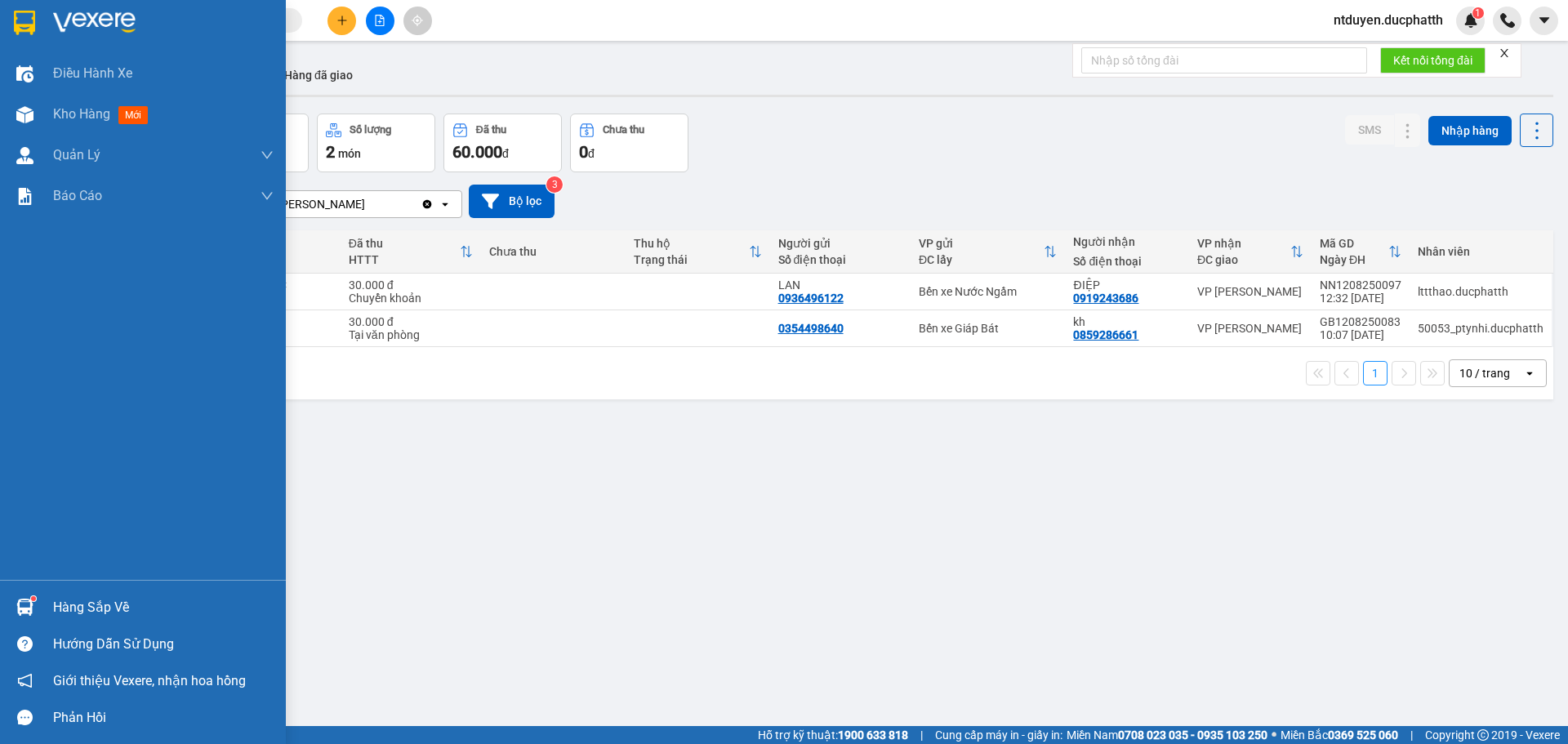
click at [58, 599] on div "Hàng sắp về" at bounding box center [163, 608] width 220 height 25
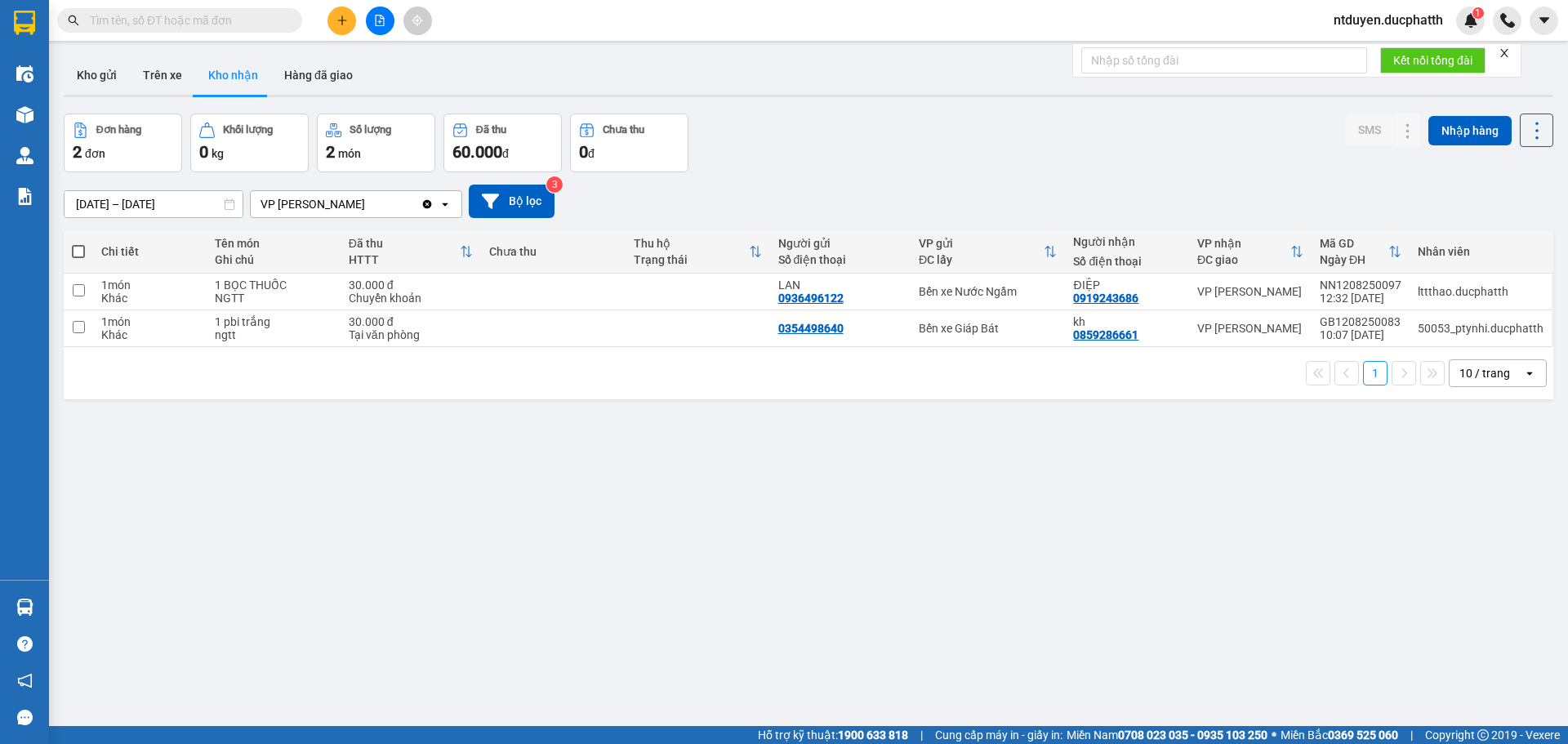
click at [342, 442] on section "Kết quả tìm kiếm ( 0 ) Bộ lọc No Data ntduyen.ducphatth 1 Điều hành xe Kho hàng…" at bounding box center [784, 372] width 1568 height 744
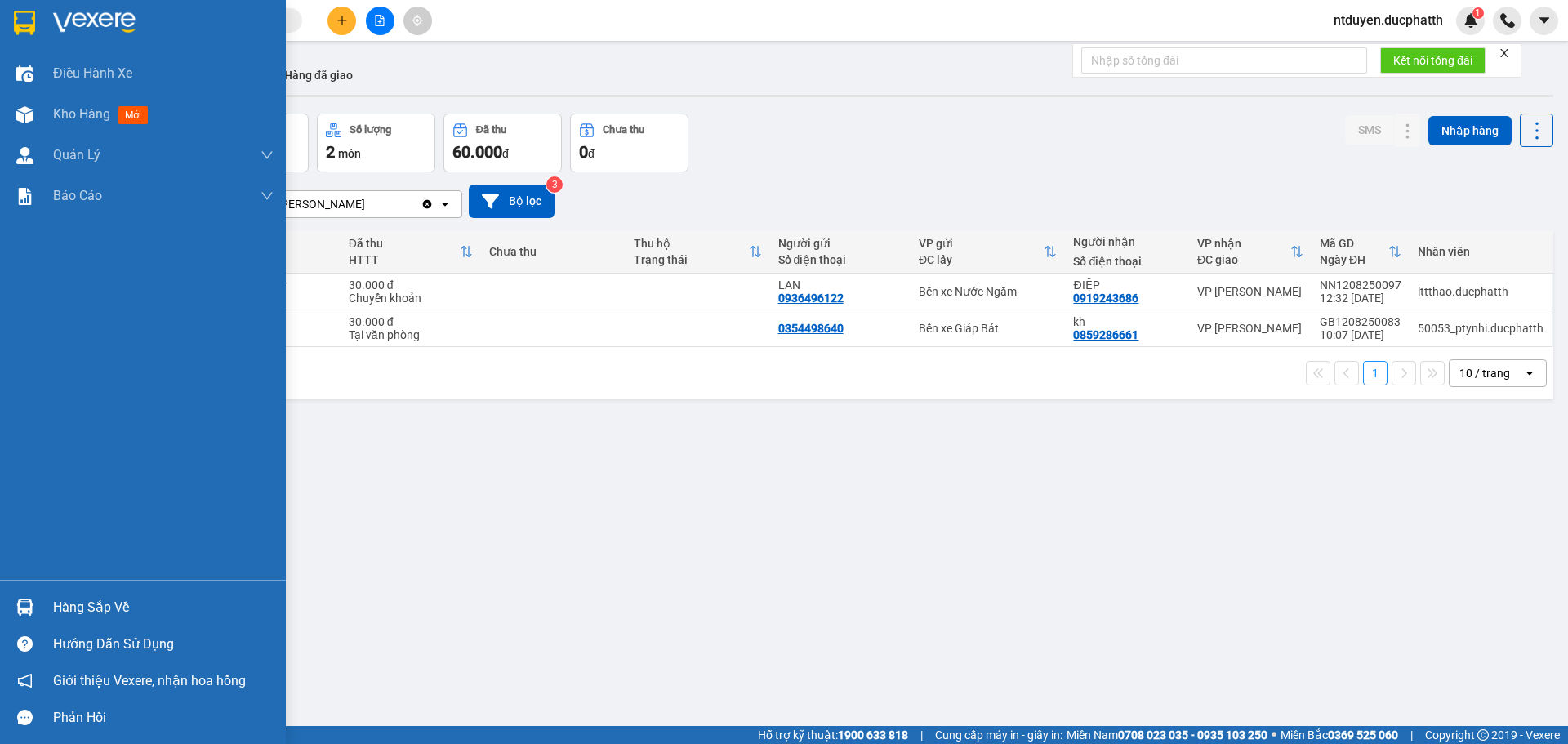
click at [107, 609] on div "Hàng sắp về" at bounding box center [163, 608] width 220 height 25
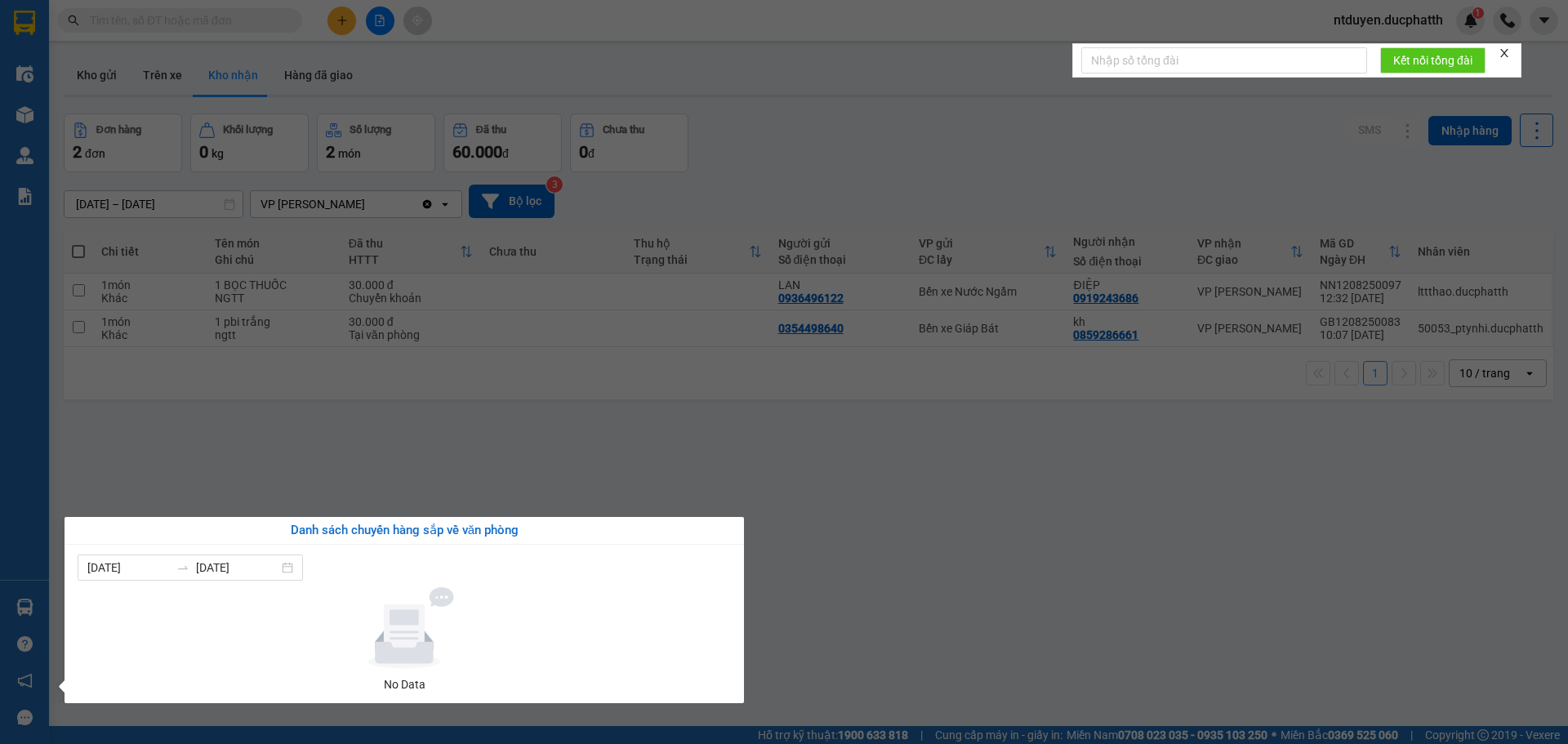
drag, startPoint x: 210, startPoint y: 429, endPoint x: 166, endPoint y: 364, distance: 78.5
click at [211, 429] on section "Kết quả tìm kiếm ( 0 ) Bộ lọc No Data ntduyen.ducphatth 1 Điều hành xe Kho hàng…" at bounding box center [784, 372] width 1568 height 744
